Goal: Find contact information: Obtain details needed to contact an individual or organization

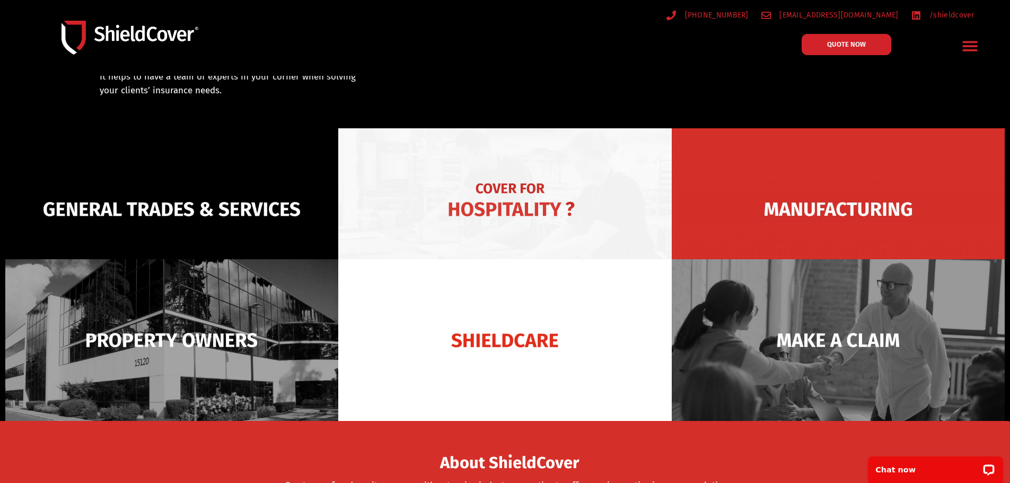
scroll to position [71, 0]
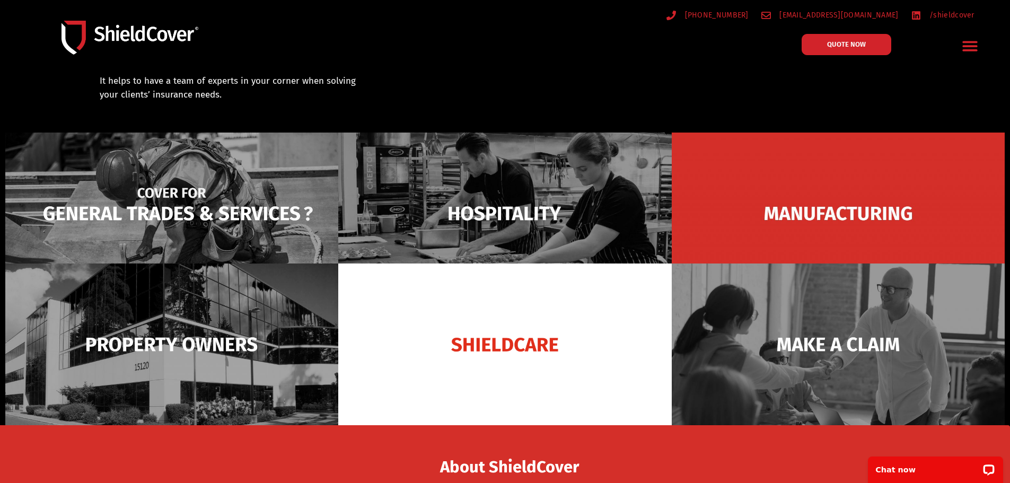
click at [207, 203] on img at bounding box center [171, 214] width 333 height 162
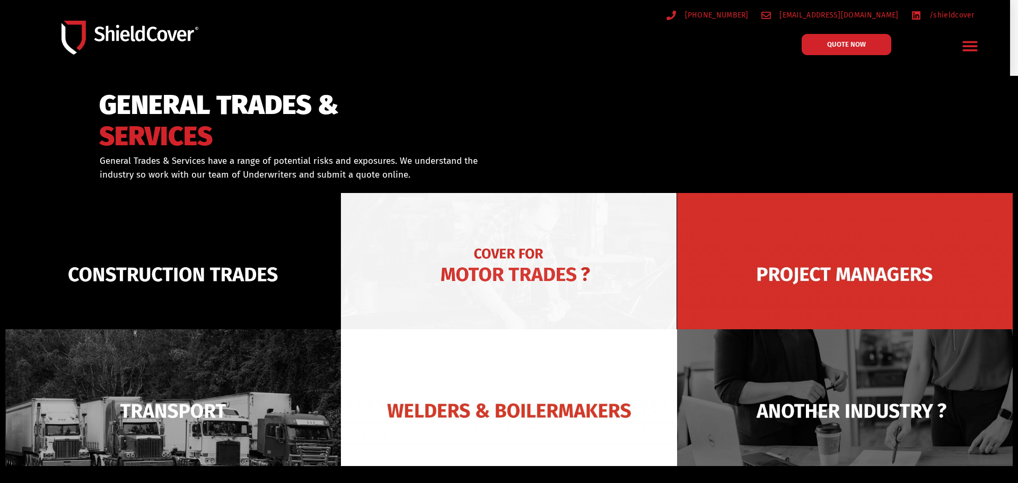
click at [509, 210] on img at bounding box center [509, 274] width 336 height 163
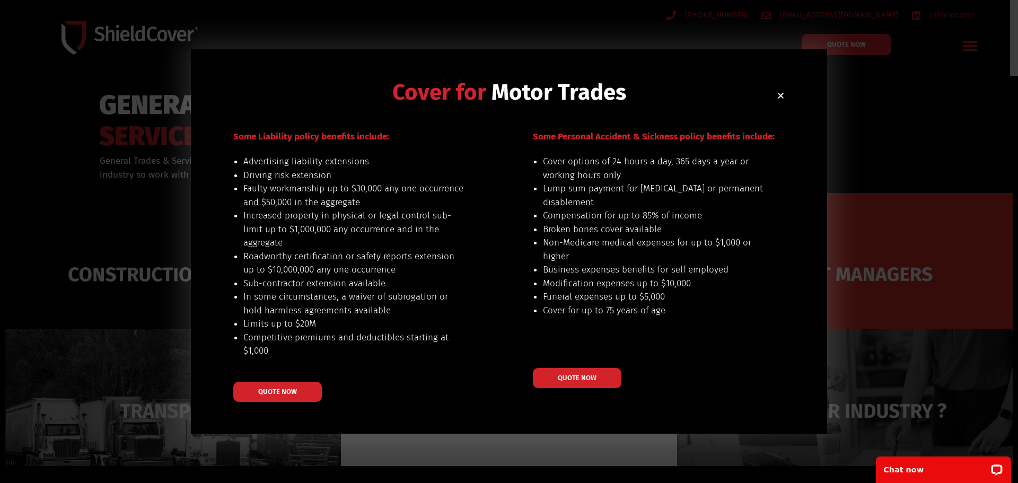
click at [780, 97] on use "Close" at bounding box center [781, 96] width 6 height 6
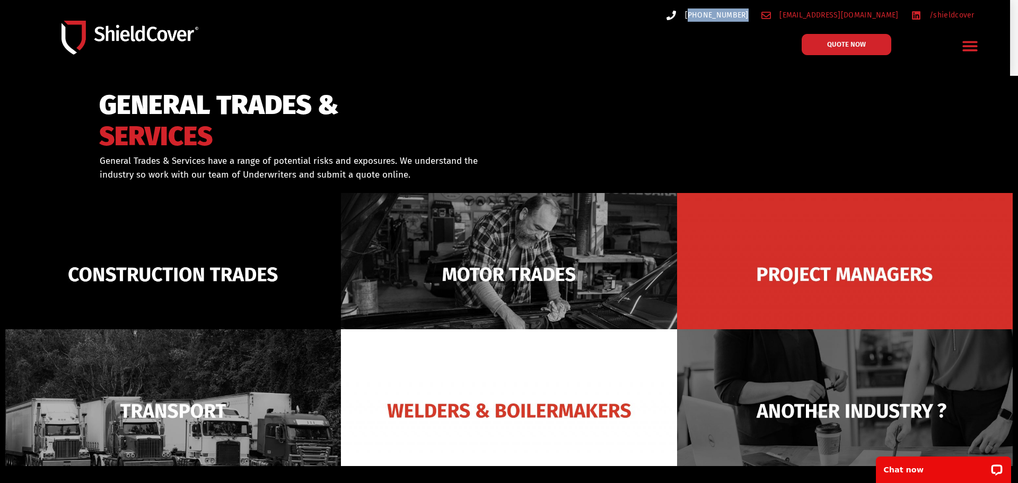
drag, startPoint x: 772, startPoint y: 13, endPoint x: 732, endPoint y: 14, distance: 40.8
click at [732, 14] on ul "[PHONE_NUMBER] [EMAIL_ADDRESS][DOMAIN_NAME] /shieldcover" at bounding box center [753, 14] width 453 height 13
copy span "07) 3510 9535"
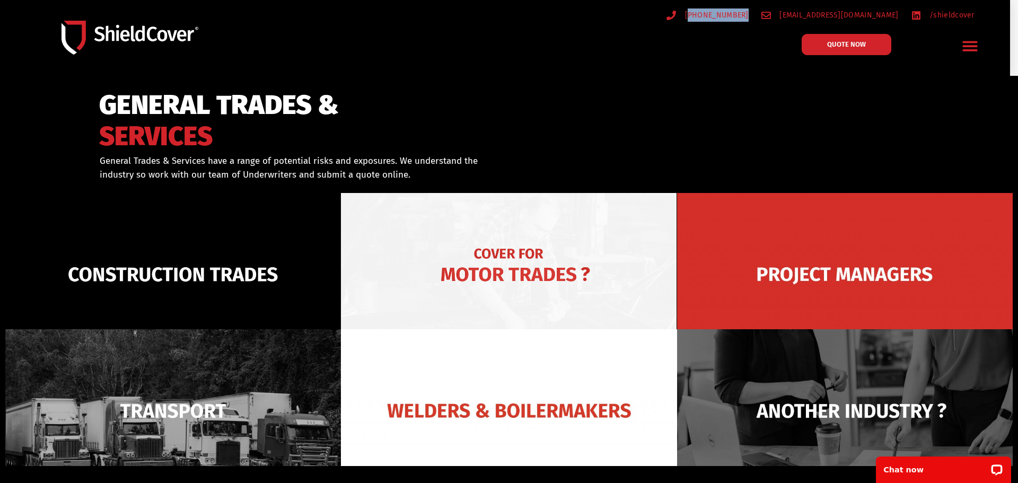
click at [499, 266] on img at bounding box center [509, 274] width 336 height 163
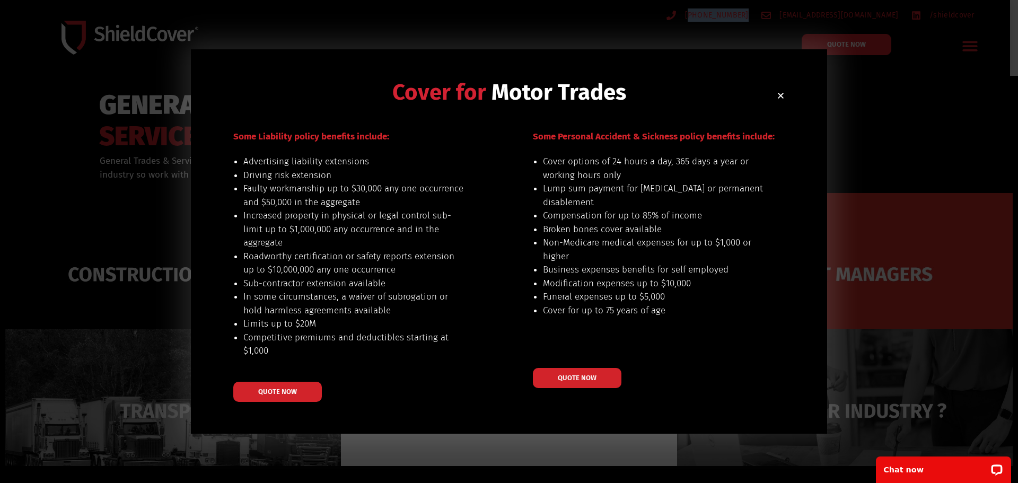
click at [780, 94] on icon "Close" at bounding box center [781, 96] width 8 height 8
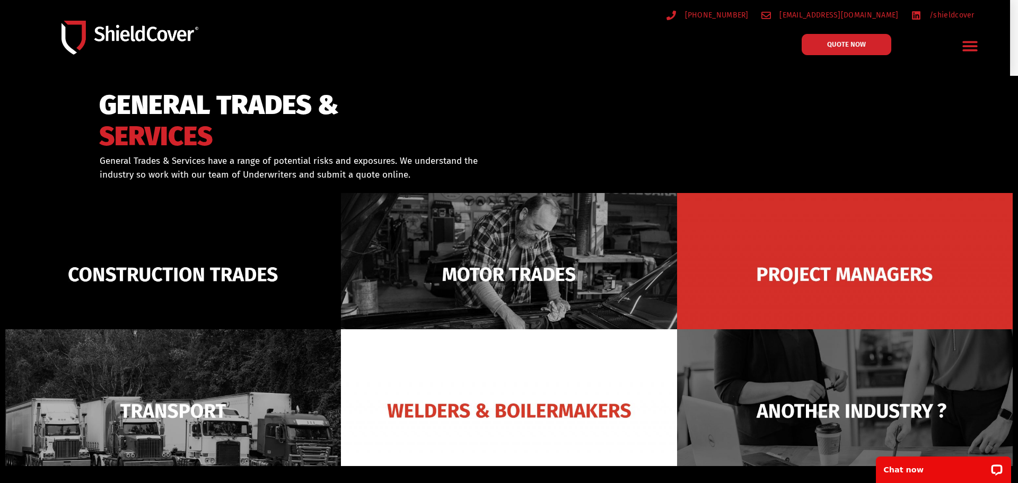
click at [869, 134] on div at bounding box center [509, 146] width 1018 height 140
click at [604, 45] on div at bounding box center [568, 46] width 80 height 35
click at [472, 29] on div "[PHONE_NUMBER] [EMAIL_ADDRESS][DOMAIN_NAME] /shieldcover QUOTE NOW General Trad…" at bounding box center [505, 38] width 985 height 64
